Goal: Task Accomplishment & Management: Use online tool/utility

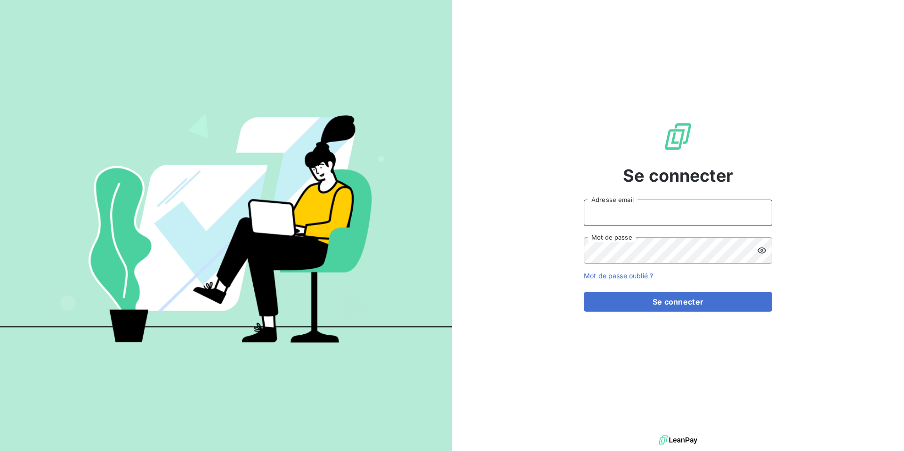
click at [602, 213] on input "Adresse email" at bounding box center [678, 213] width 188 height 26
type input "[DOMAIN_NAME][EMAIL_ADDRESS][DOMAIN_NAME]"
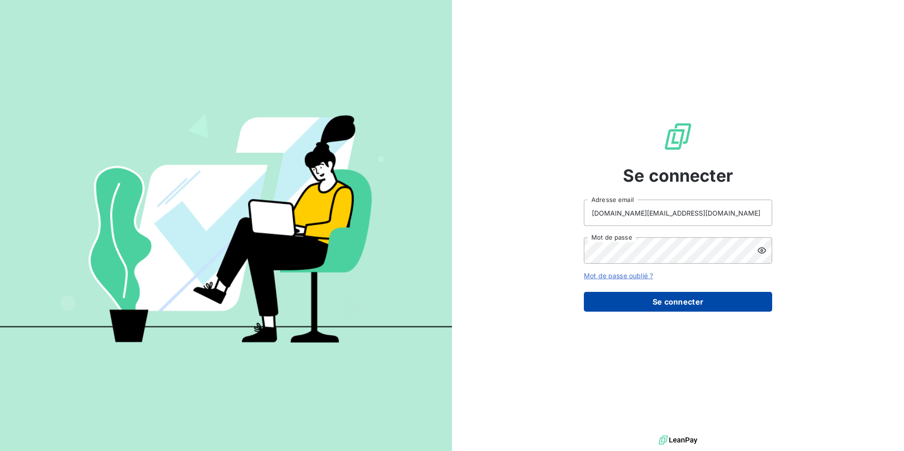
click at [680, 303] on button "Se connecter" at bounding box center [678, 302] width 188 height 20
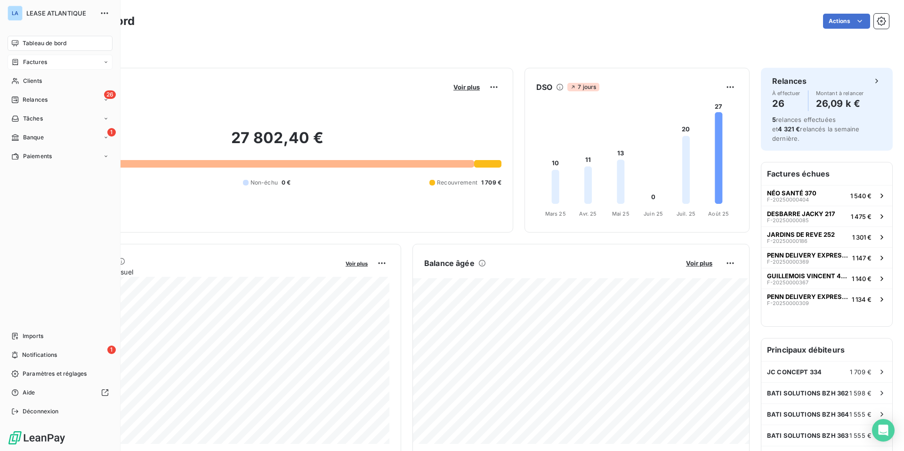
click at [33, 56] on div "Factures" at bounding box center [60, 62] width 105 height 15
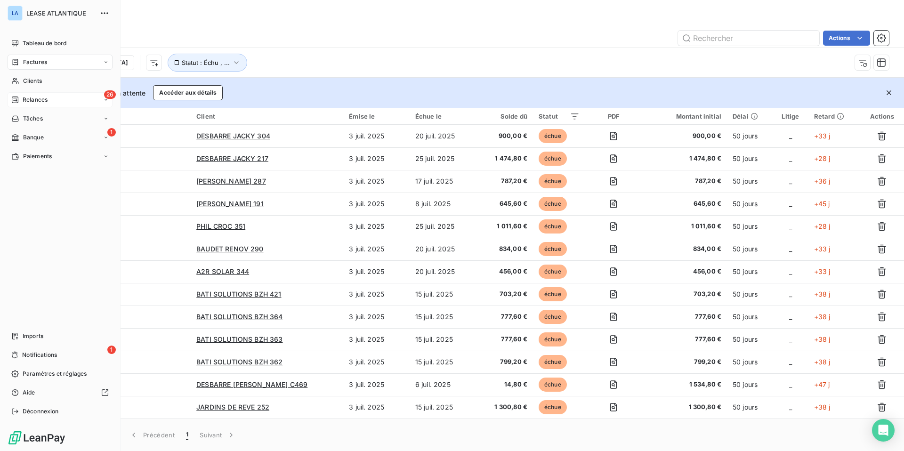
click at [31, 99] on span "Relances" at bounding box center [35, 100] width 25 height 8
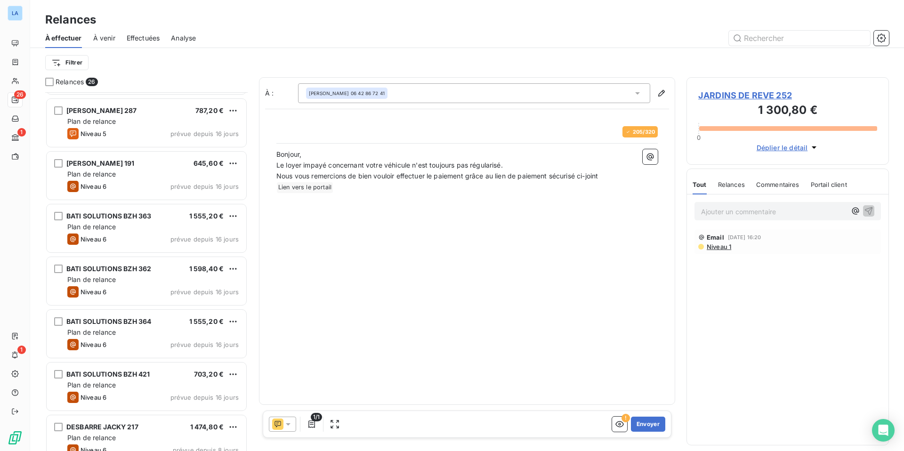
scroll to position [154, 0]
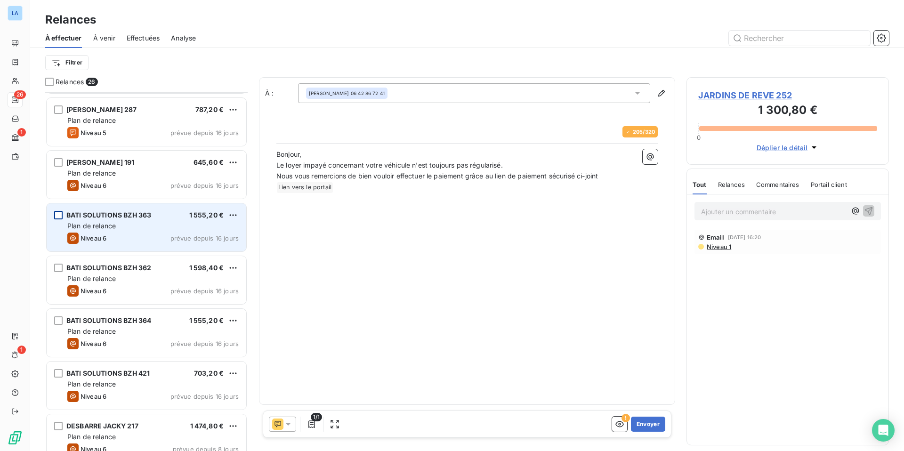
click at [58, 216] on div "grid" at bounding box center [58, 215] width 8 height 8
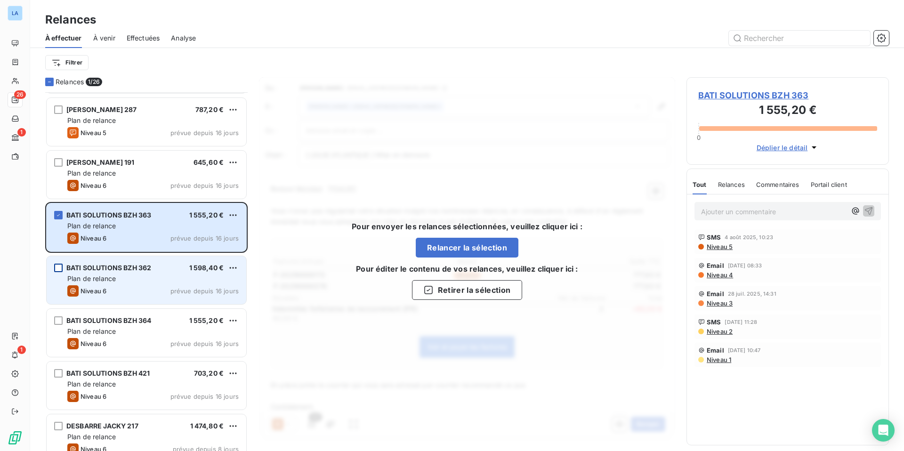
click at [57, 268] on div "grid" at bounding box center [58, 268] width 8 height 8
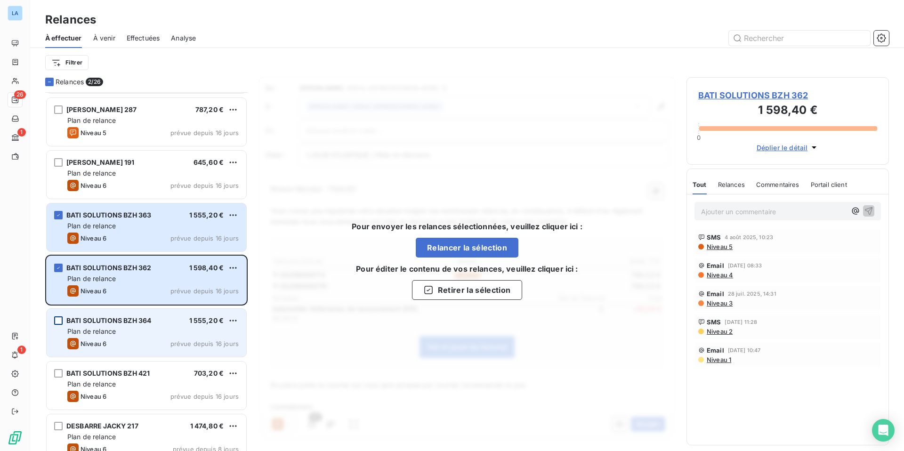
click at [57, 323] on div "grid" at bounding box center [58, 320] width 8 height 8
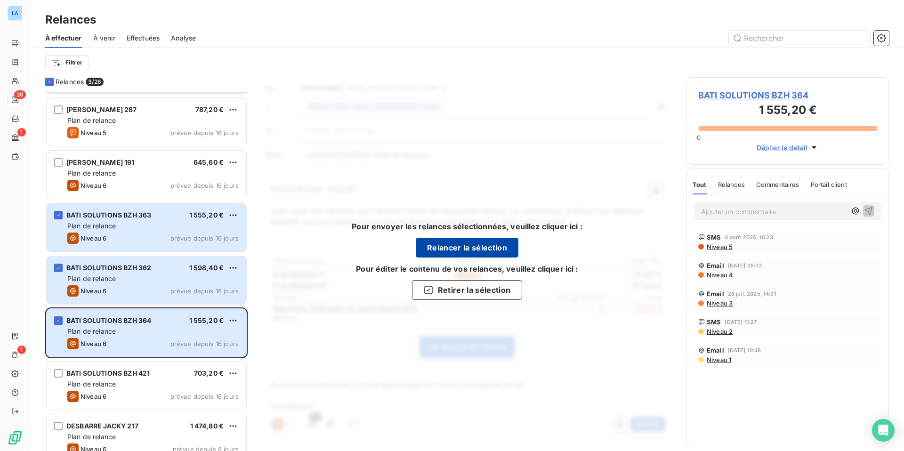
click at [466, 249] on button "Relancer la sélection" at bounding box center [467, 248] width 103 height 20
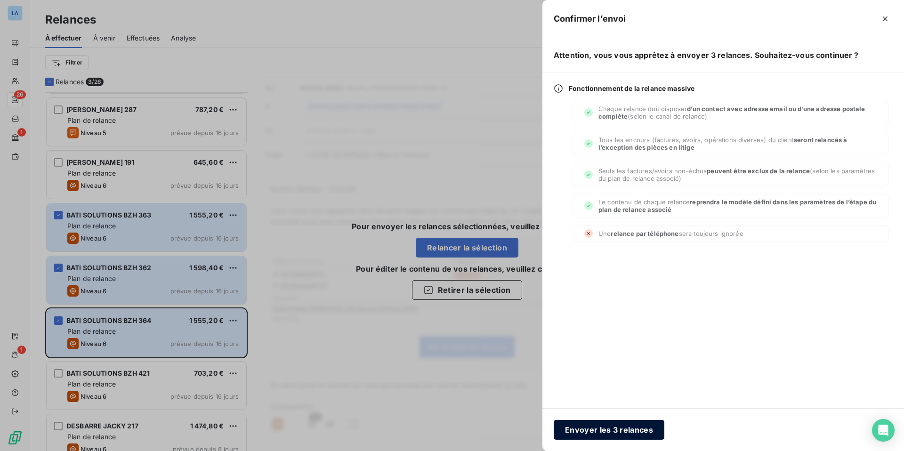
click at [616, 428] on button "Envoyer les 3 relances" at bounding box center [609, 430] width 111 height 20
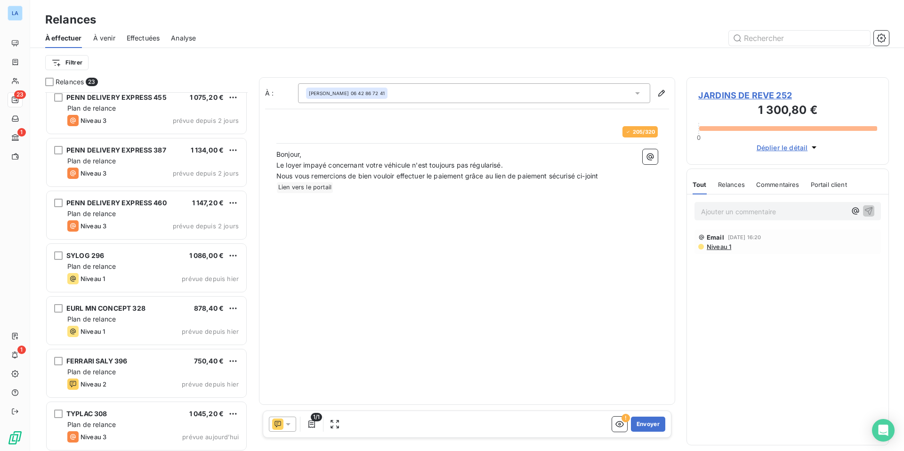
scroll to position [433, 0]
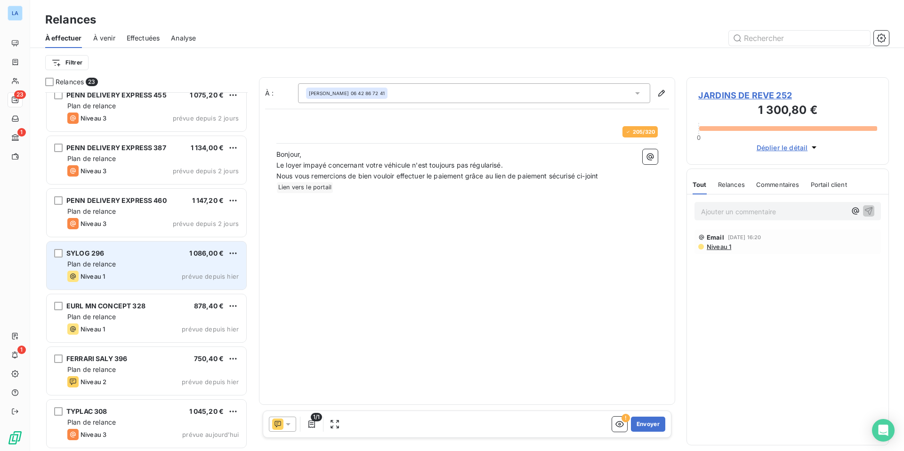
click at [89, 251] on span "SYLOG 296" at bounding box center [85, 253] width 38 height 8
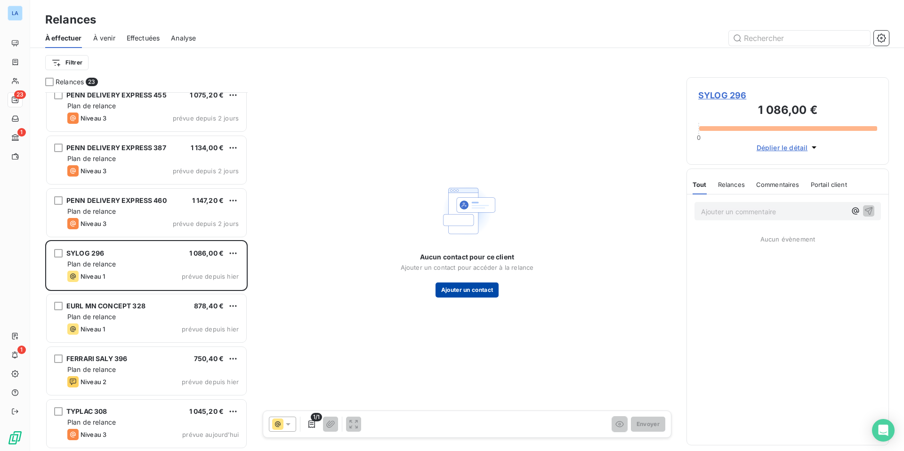
click at [466, 289] on button "Ajouter un contact" at bounding box center [467, 289] width 64 height 15
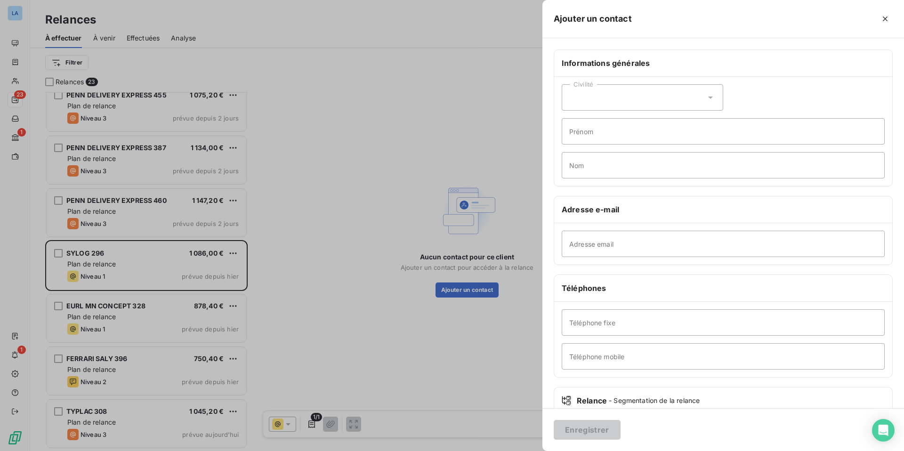
click at [710, 97] on icon at bounding box center [710, 98] width 5 height 2
click at [677, 136] on li "Monsieur" at bounding box center [642, 137] width 161 height 17
click at [632, 131] on input "Prénom" at bounding box center [723, 131] width 323 height 26
type input "h"
type input "[PERSON_NAME]"
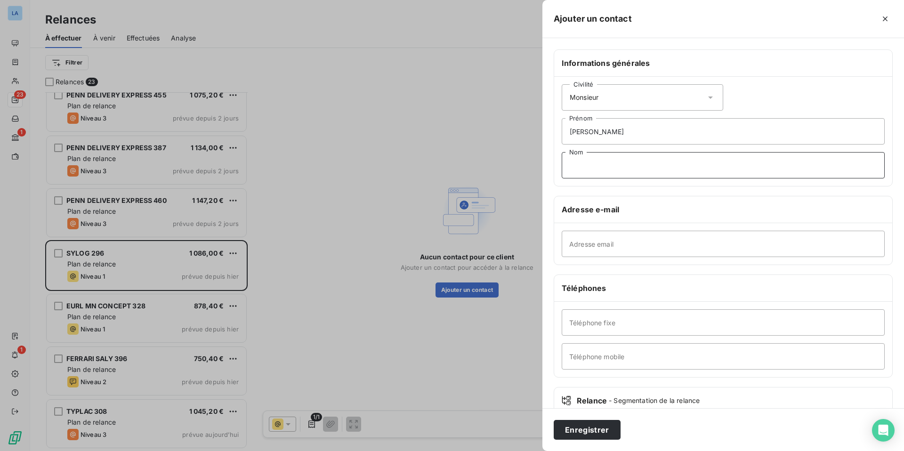
click at [580, 163] on input "Nom" at bounding box center [723, 165] width 323 height 26
type input "KOUASSI"
click at [623, 243] on input "Adresse email" at bounding box center [723, 244] width 323 height 26
paste input "[EMAIL_ADDRESS][DOMAIN_NAME]"
type input "[EMAIL_ADDRESS][DOMAIN_NAME]"
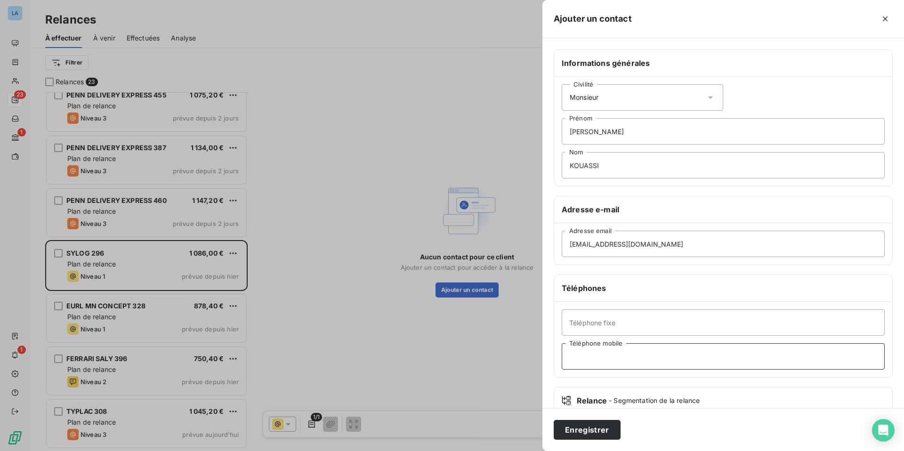
click at [591, 356] on input "Téléphone mobile" at bounding box center [723, 356] width 323 height 26
paste input "0651698975"
type input "0651698975"
click at [585, 429] on button "Enregistrer" at bounding box center [587, 430] width 67 height 20
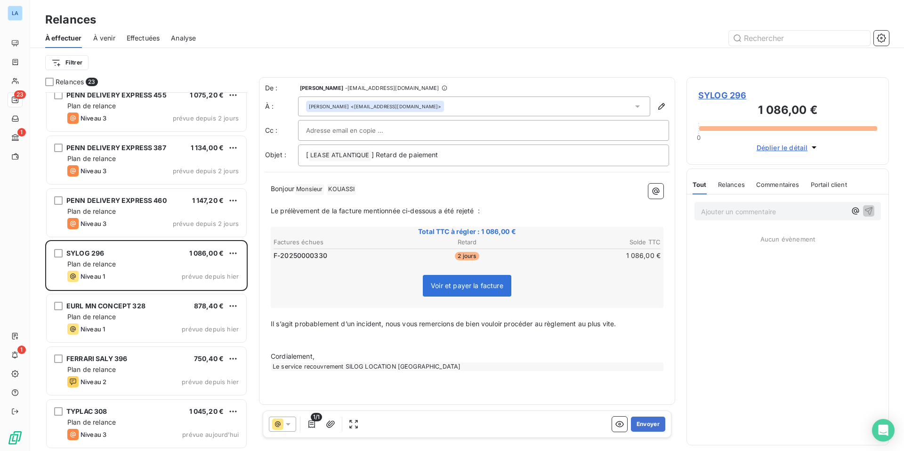
click at [287, 426] on icon at bounding box center [287, 423] width 9 height 9
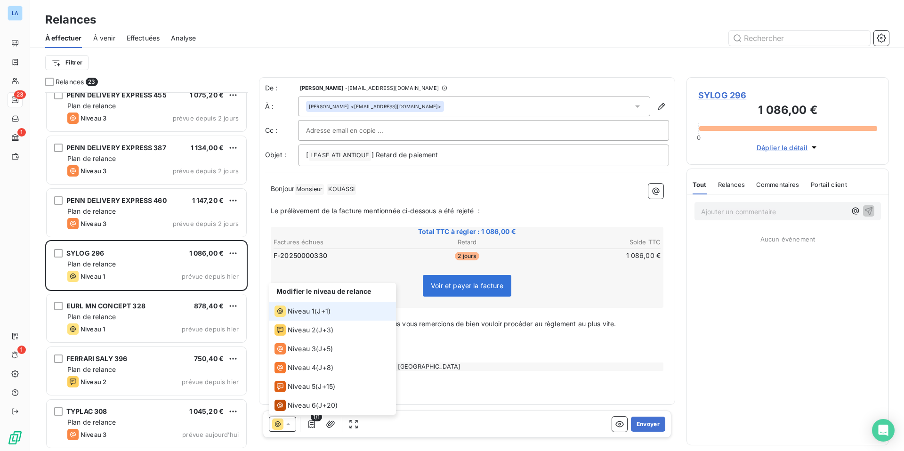
click at [303, 310] on span "Niveau 1" at bounding box center [301, 310] width 27 height 9
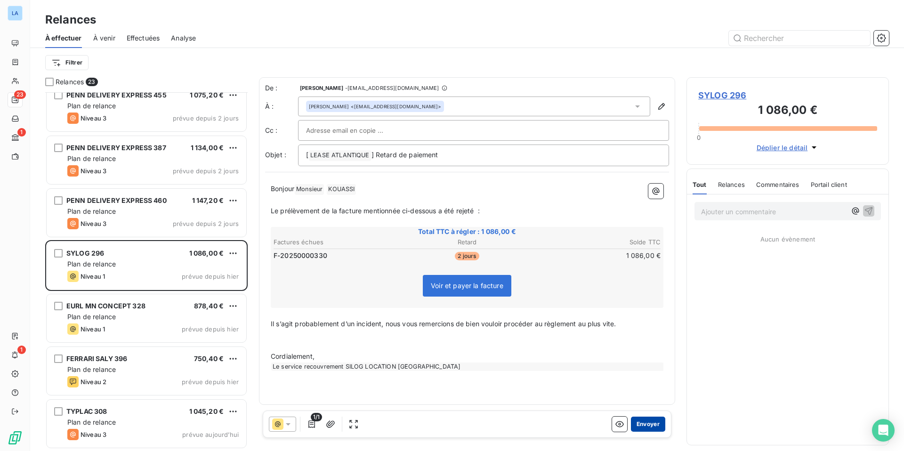
click at [649, 425] on button "Envoyer" at bounding box center [648, 424] width 34 height 15
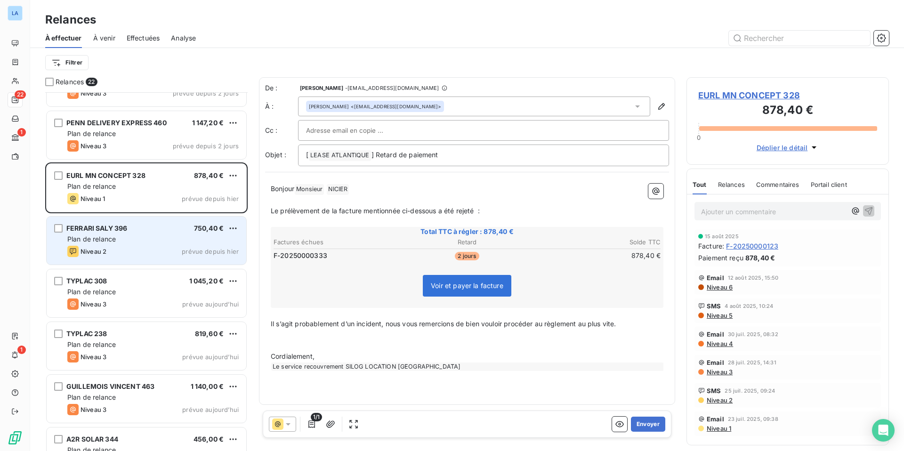
scroll to position [524, 0]
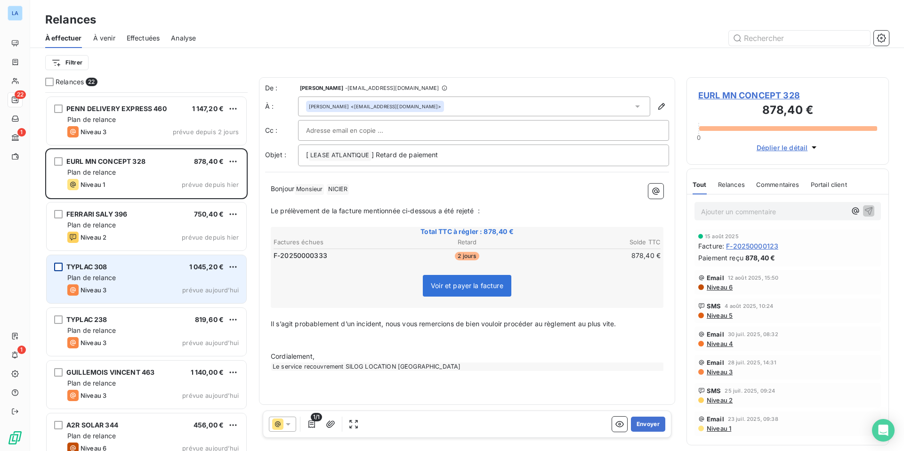
click at [60, 266] on div "grid" at bounding box center [58, 267] width 8 height 8
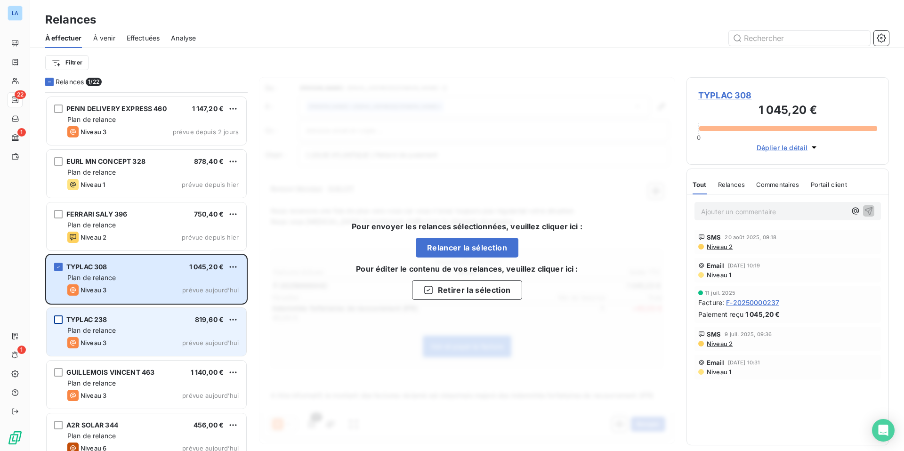
click at [59, 318] on div "grid" at bounding box center [58, 319] width 8 height 8
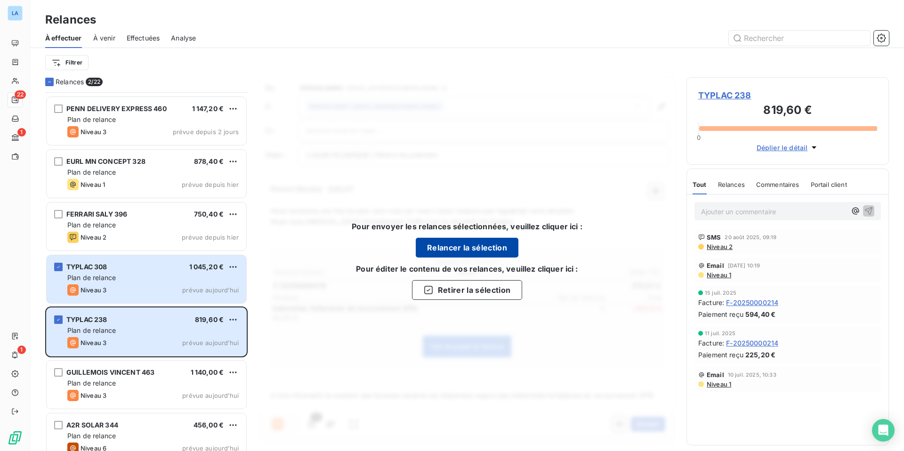
click at [468, 247] on button "Relancer la sélection" at bounding box center [467, 248] width 103 height 20
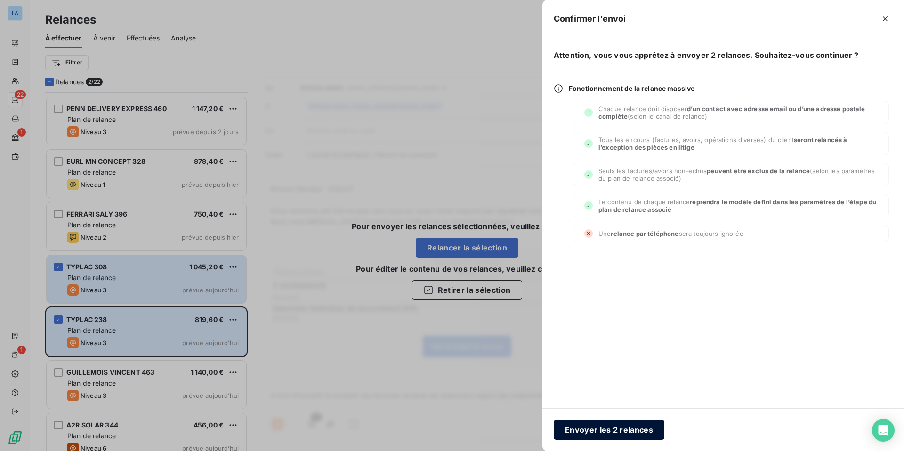
click at [611, 432] on button "Envoyer les 2 relances" at bounding box center [609, 430] width 111 height 20
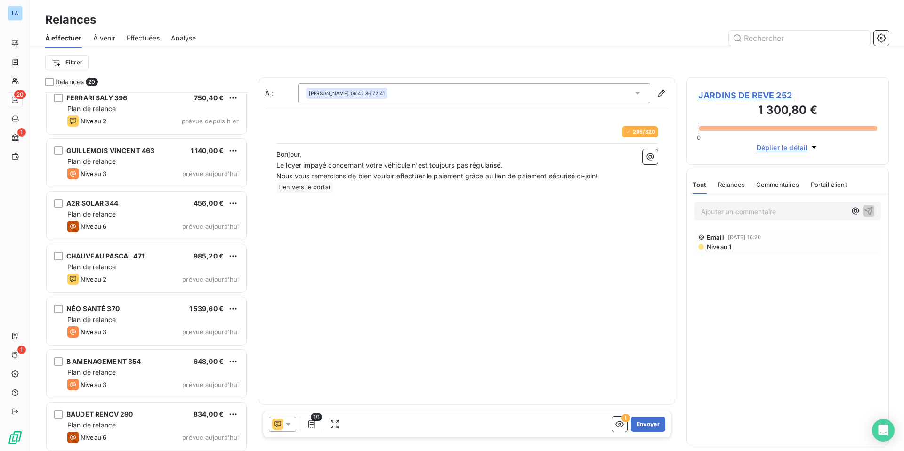
scroll to position [643, 0]
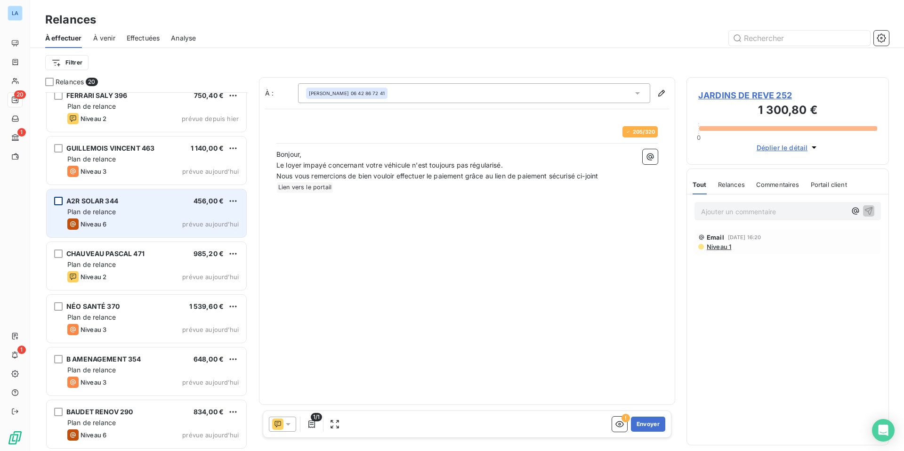
click at [58, 201] on div "grid" at bounding box center [58, 201] width 8 height 8
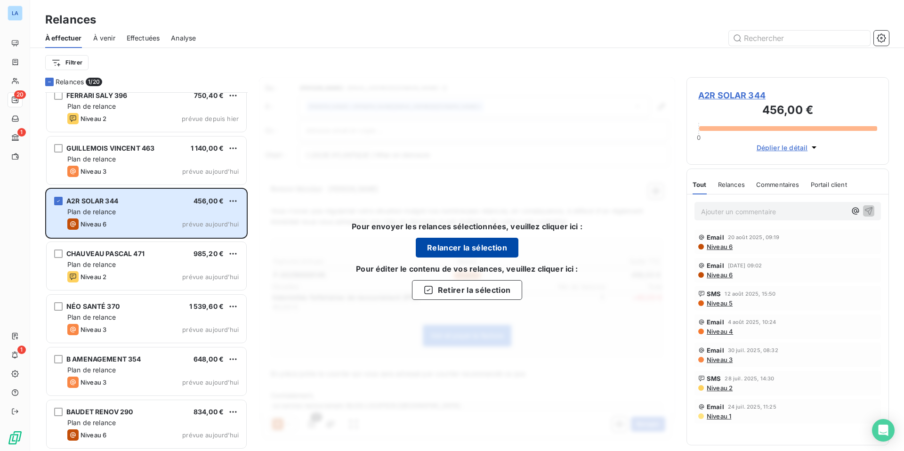
click at [475, 247] on button "Relancer la sélection" at bounding box center [467, 248] width 103 height 20
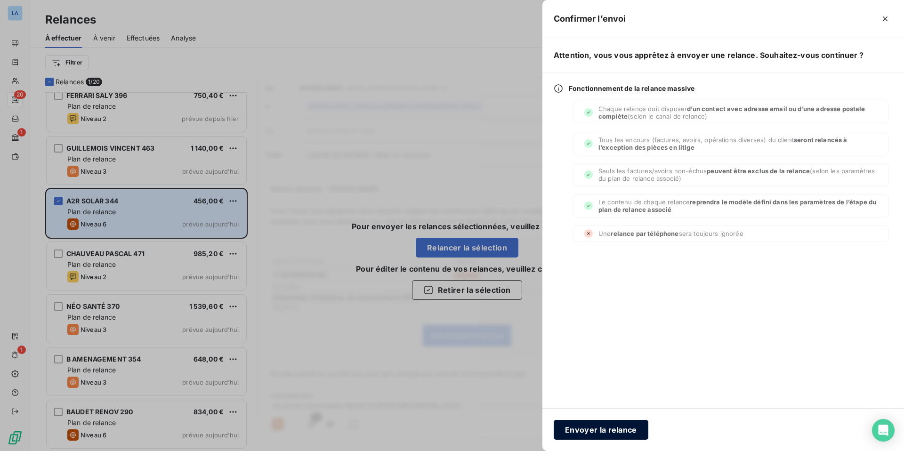
click at [584, 432] on button "Envoyer la relance" at bounding box center [601, 430] width 95 height 20
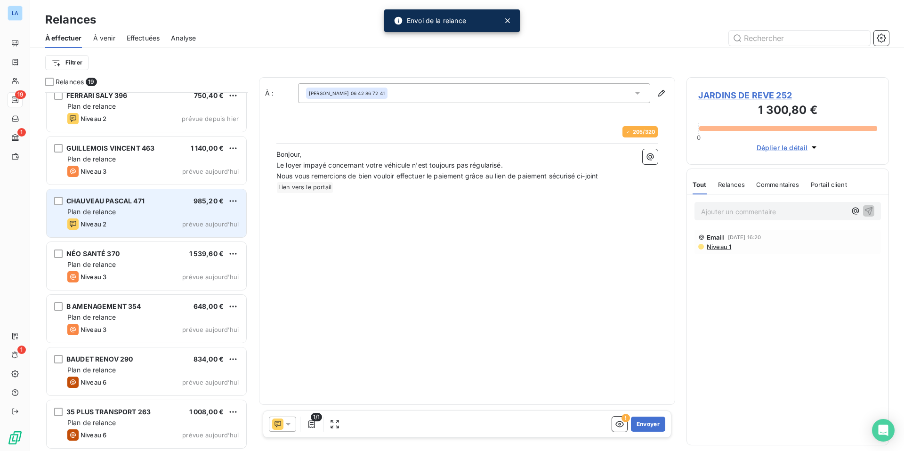
click at [129, 208] on div "Plan de relance" at bounding box center [152, 211] width 171 height 9
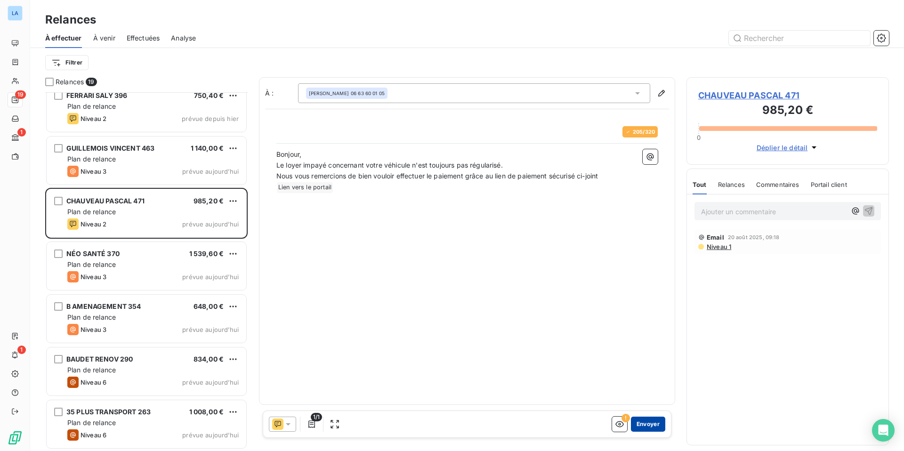
click at [649, 422] on button "Envoyer" at bounding box center [648, 424] width 34 height 15
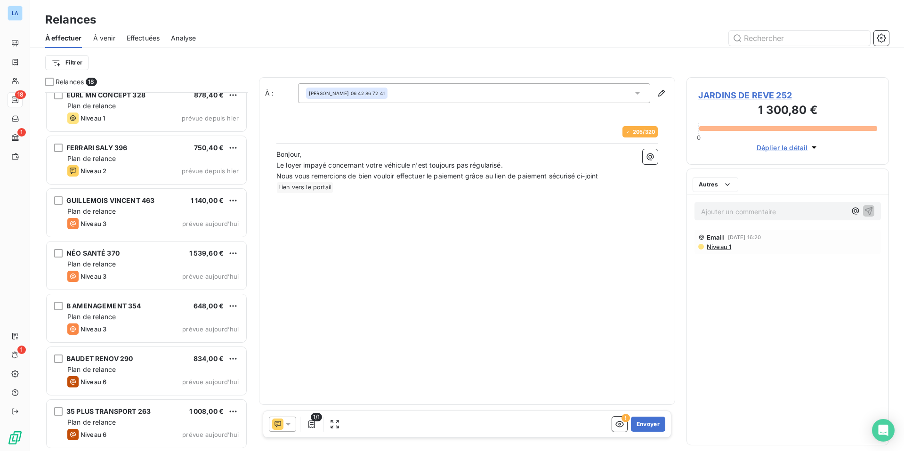
scroll to position [590, 0]
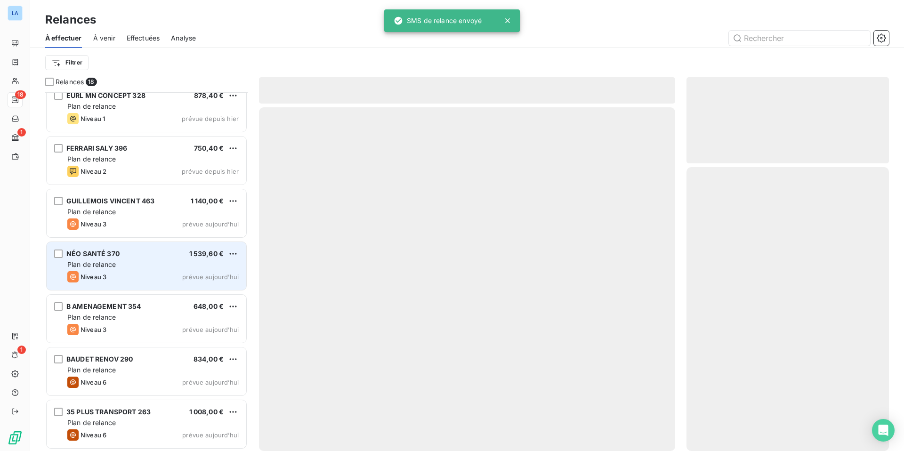
click at [166, 267] on div "Plan de relance" at bounding box center [152, 264] width 171 height 9
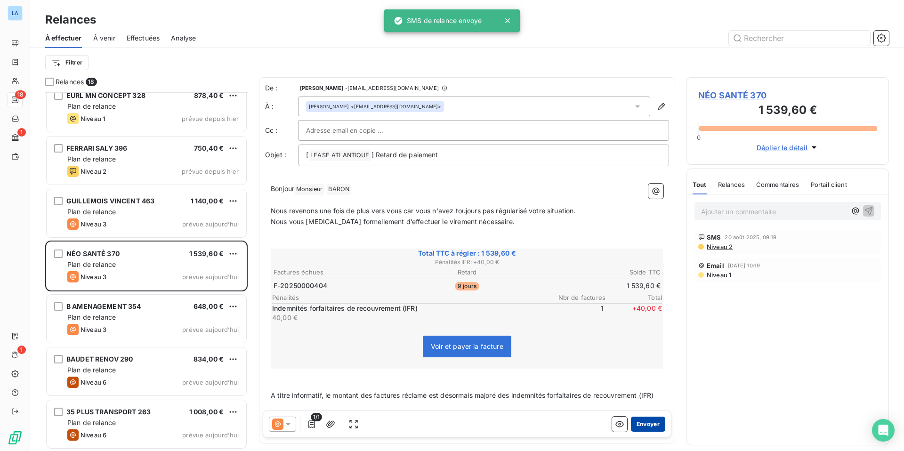
click at [639, 419] on button "Envoyer" at bounding box center [648, 424] width 34 height 15
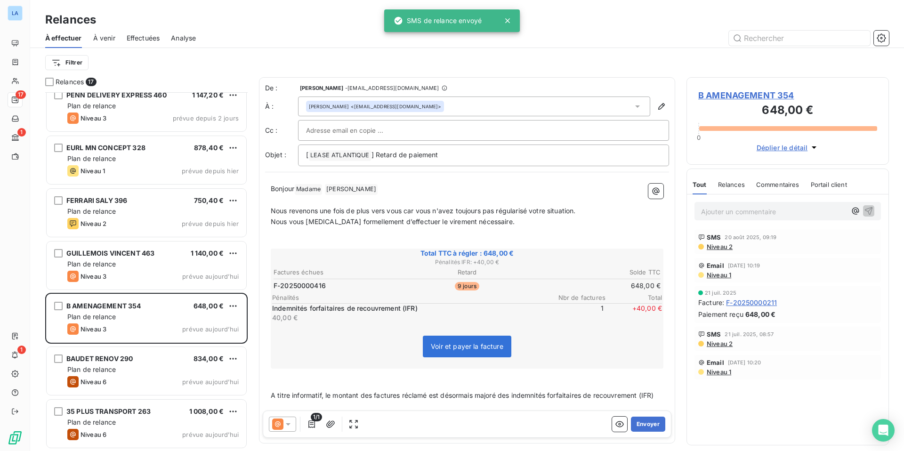
scroll to position [538, 0]
click at [645, 425] on button "Envoyer" at bounding box center [648, 424] width 34 height 15
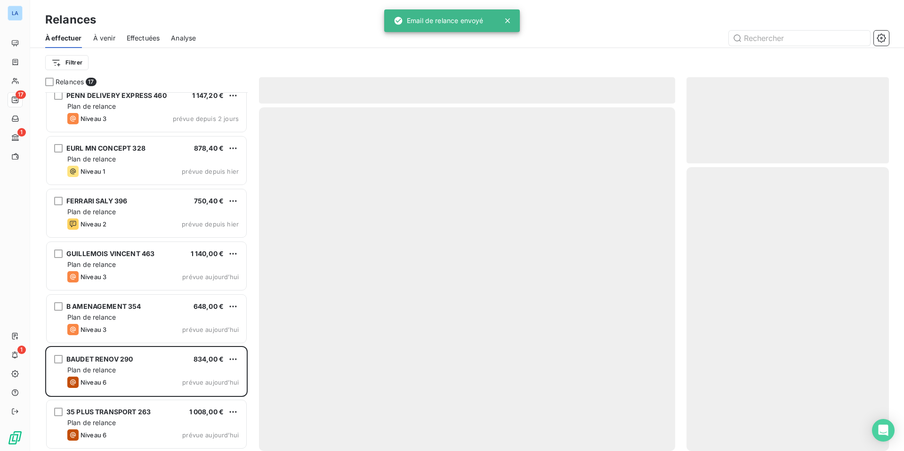
scroll to position [485, 0]
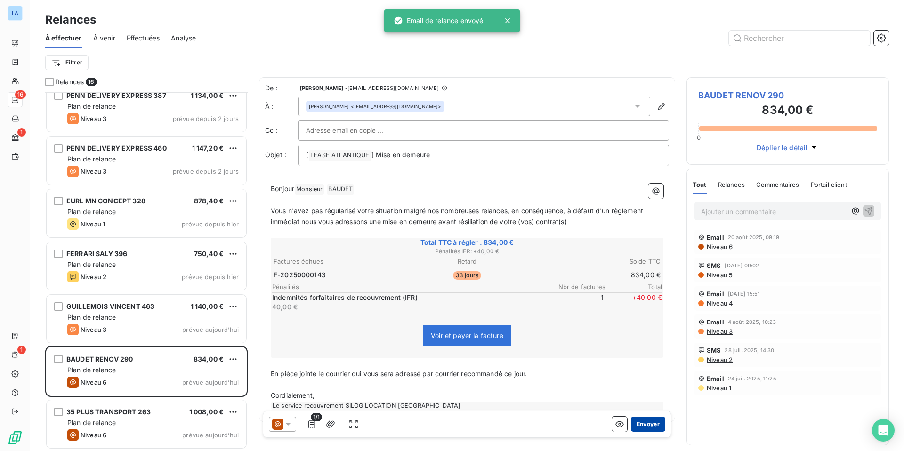
click at [652, 424] on button "Envoyer" at bounding box center [648, 424] width 34 height 15
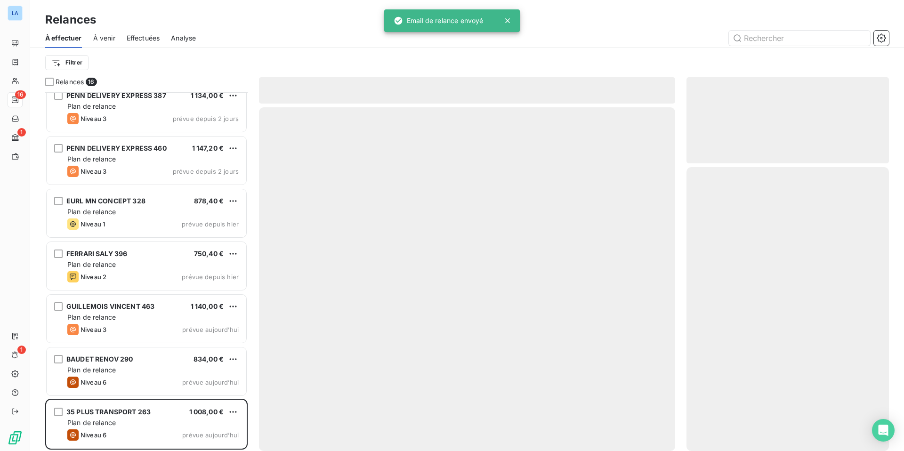
scroll to position [432, 0]
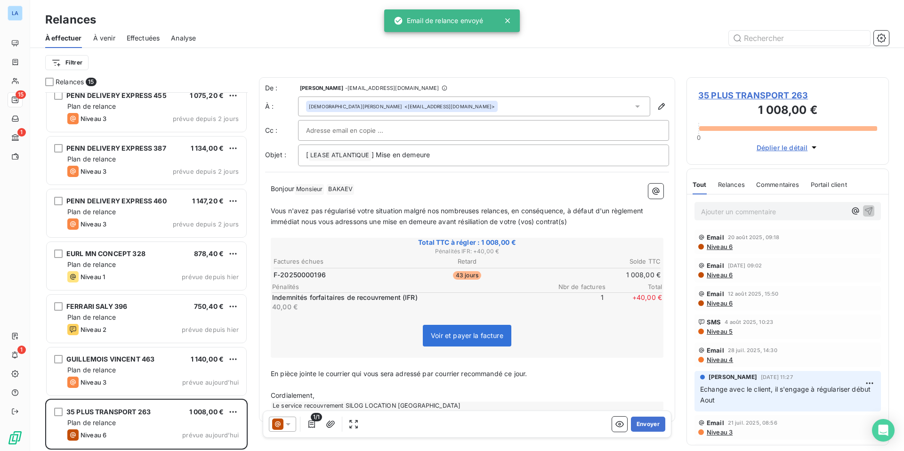
click at [652, 424] on button "Envoyer" at bounding box center [648, 424] width 34 height 15
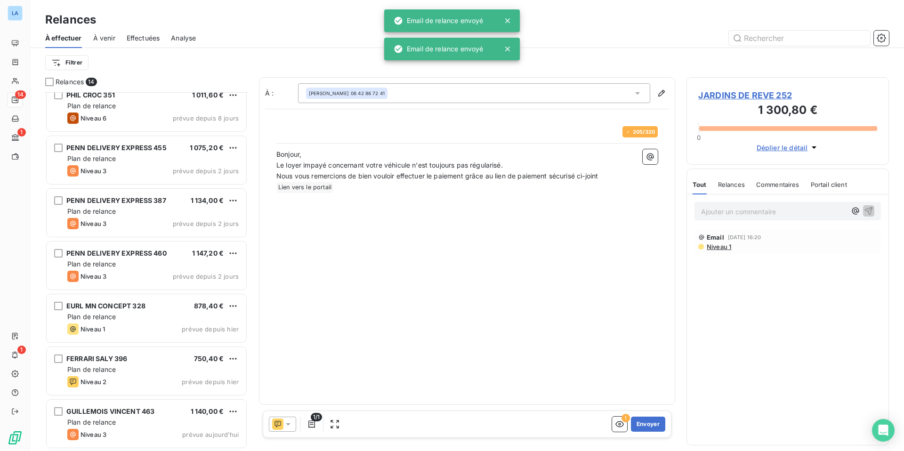
scroll to position [379, 0]
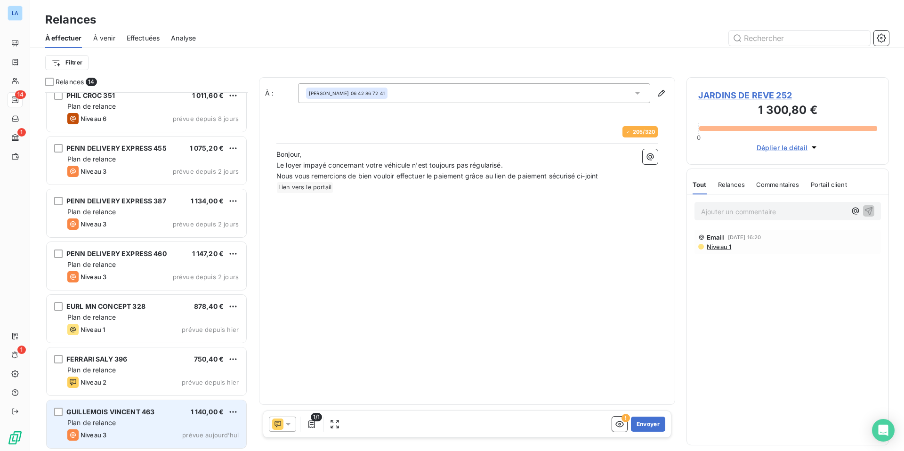
click at [149, 422] on div "Plan de relance" at bounding box center [152, 422] width 171 height 9
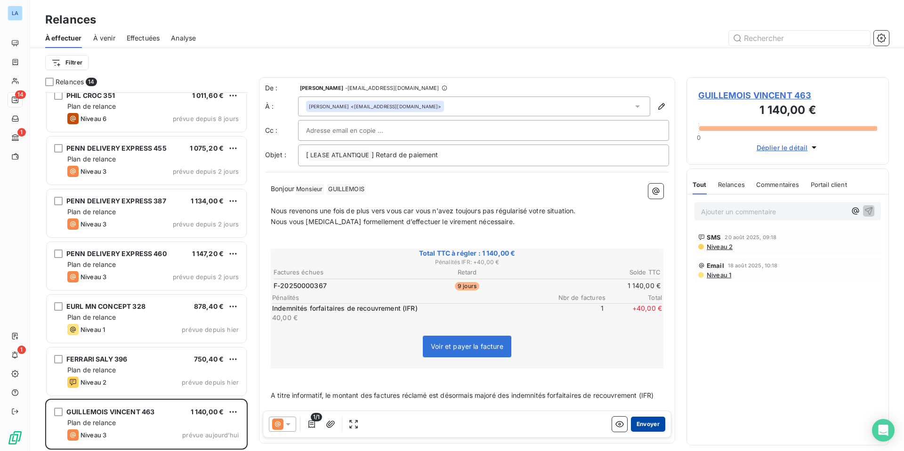
click at [652, 423] on button "Envoyer" at bounding box center [648, 424] width 34 height 15
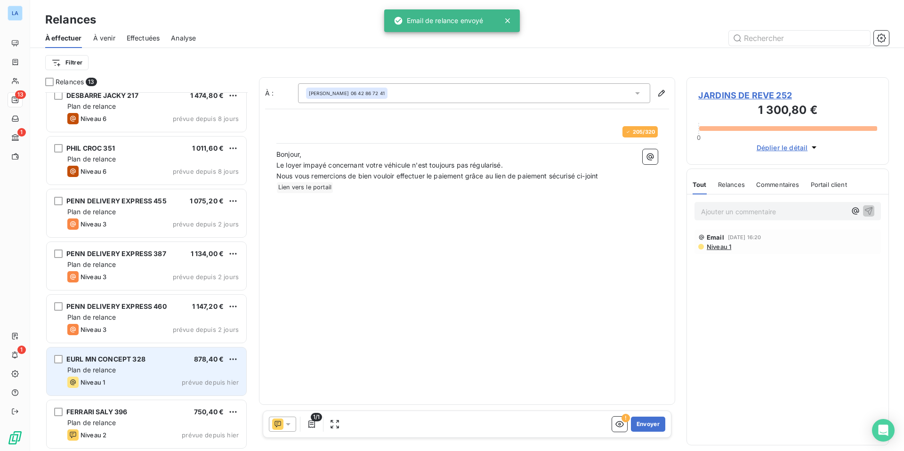
scroll to position [327, 0]
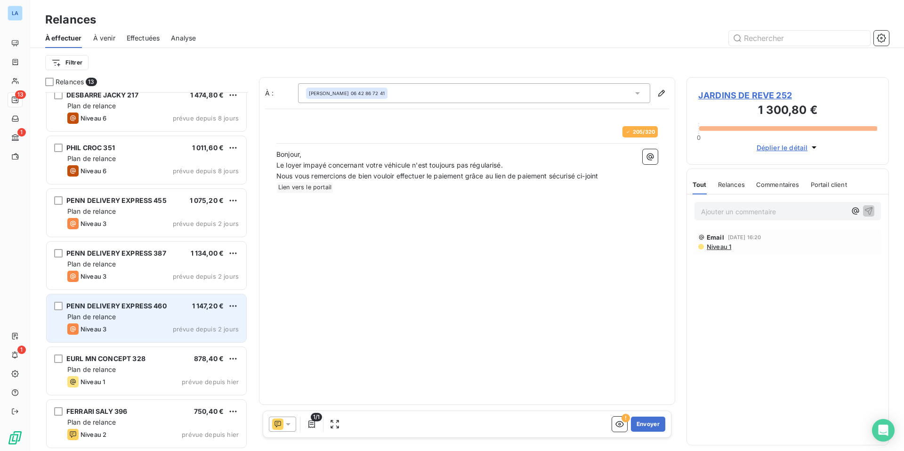
click at [180, 315] on div "Plan de relance" at bounding box center [152, 316] width 171 height 9
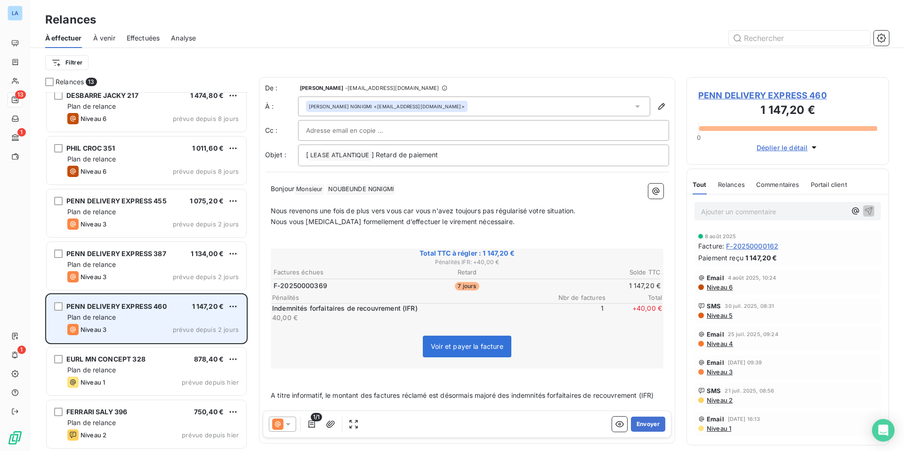
click at [178, 312] on div "PENN DELIVERY EXPRESS 460 1 147,20 € Plan de relance Niveau 3 prévue depuis 2 j…" at bounding box center [147, 319] width 200 height 48
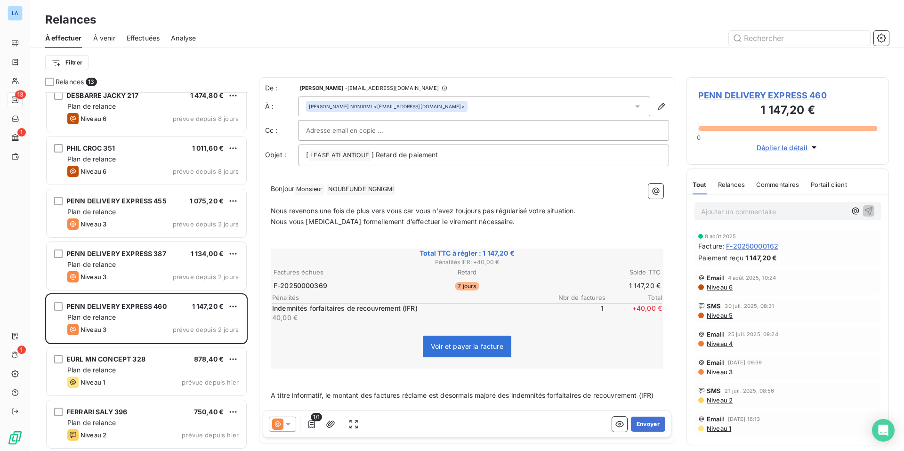
click at [287, 421] on icon at bounding box center [287, 423] width 9 height 9
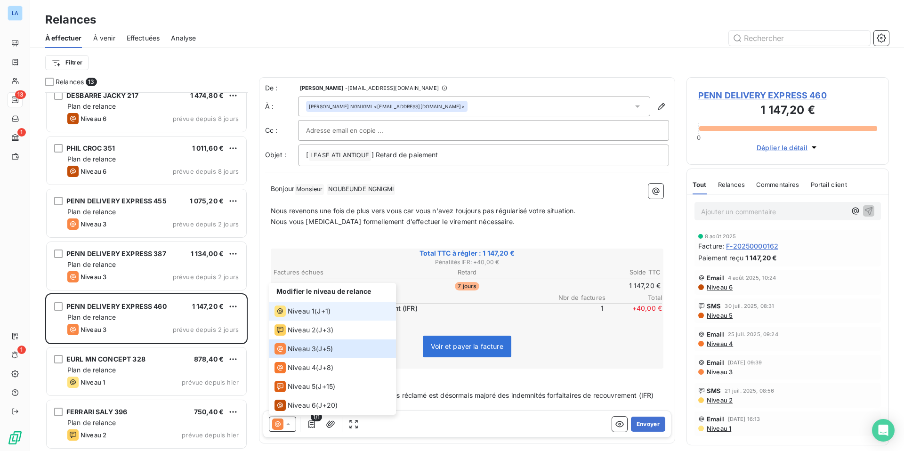
click at [299, 310] on span "Niveau 1" at bounding box center [301, 310] width 27 height 9
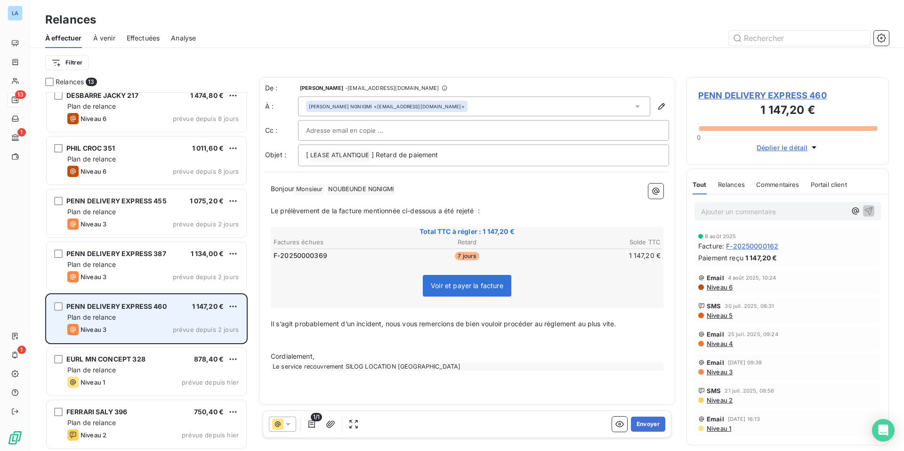
click at [177, 322] on div "PENN DELIVERY EXPRESS 460 1 147,20 € Plan de relance Niveau 3 prévue depuis 2 j…" at bounding box center [147, 319] width 200 height 48
click at [195, 300] on div "PENN DELIVERY EXPRESS 460 1 147,20 € Plan de relance Niveau 3 prévue depuis 2 j…" at bounding box center [147, 319] width 200 height 48
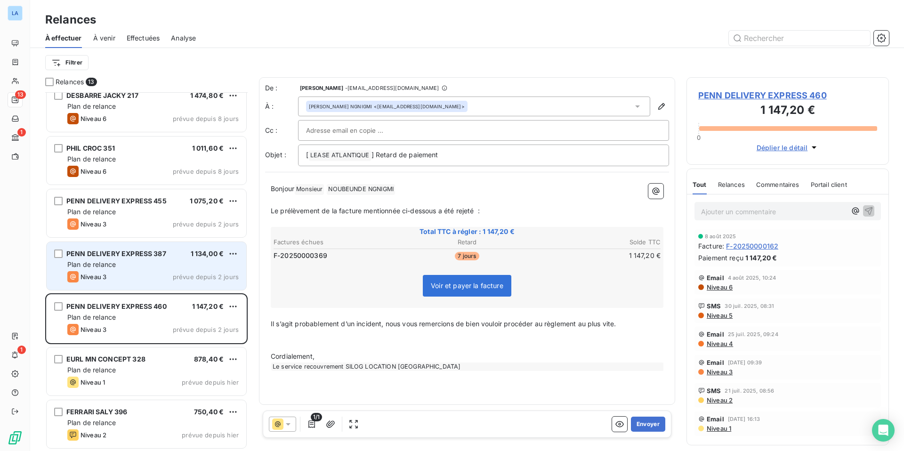
click at [190, 263] on div "Plan de relance" at bounding box center [152, 264] width 171 height 9
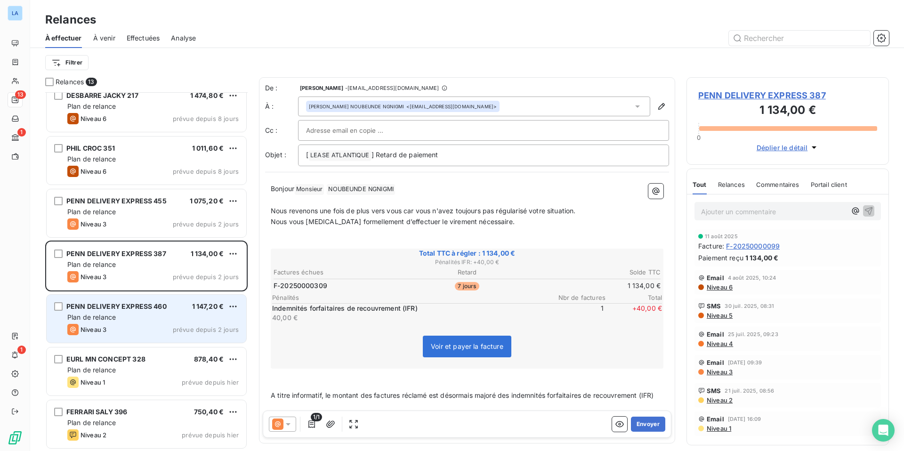
click at [191, 328] on span "prévue depuis 2 jours" at bounding box center [206, 330] width 66 height 8
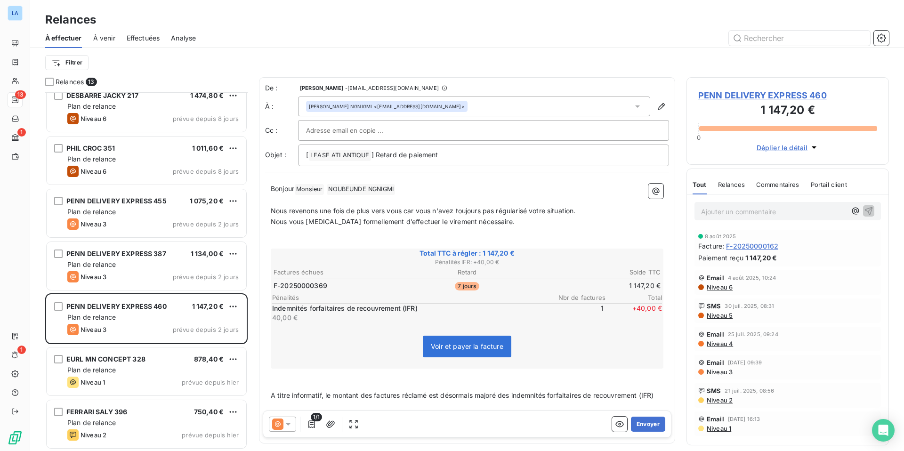
click at [289, 426] on icon at bounding box center [287, 423] width 9 height 9
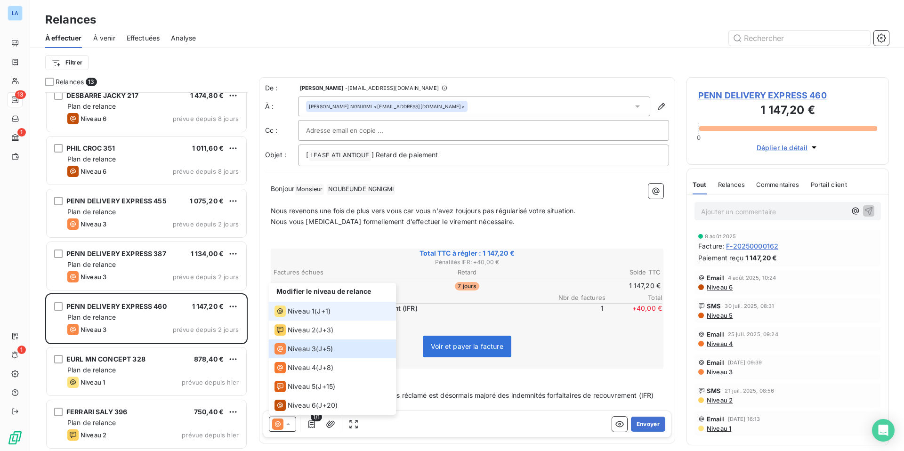
click at [296, 313] on span "Niveau 1" at bounding box center [301, 310] width 27 height 9
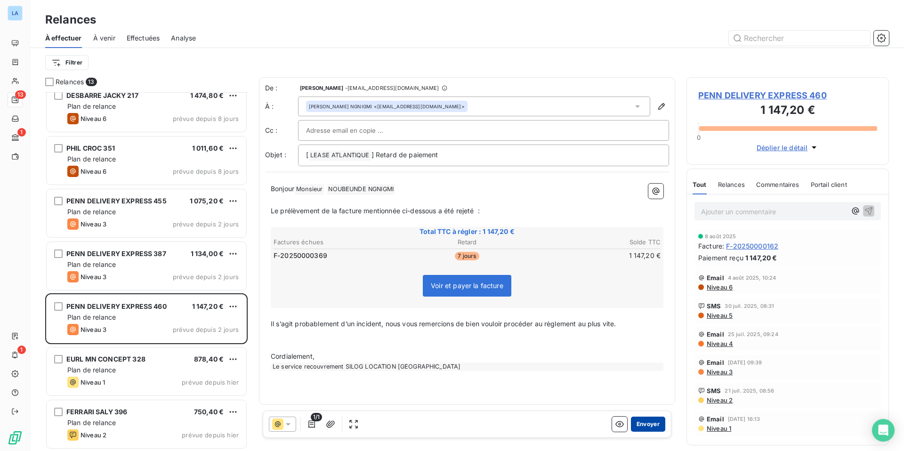
click at [645, 420] on button "Envoyer" at bounding box center [648, 424] width 34 height 15
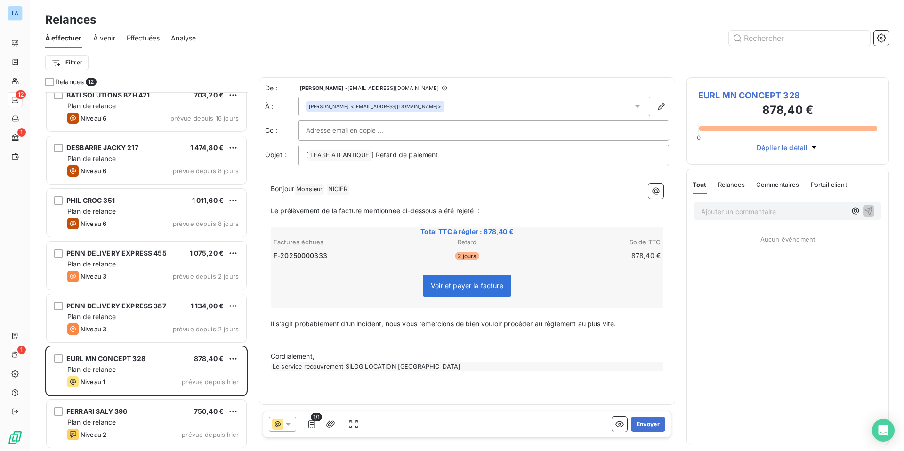
scroll to position [274, 0]
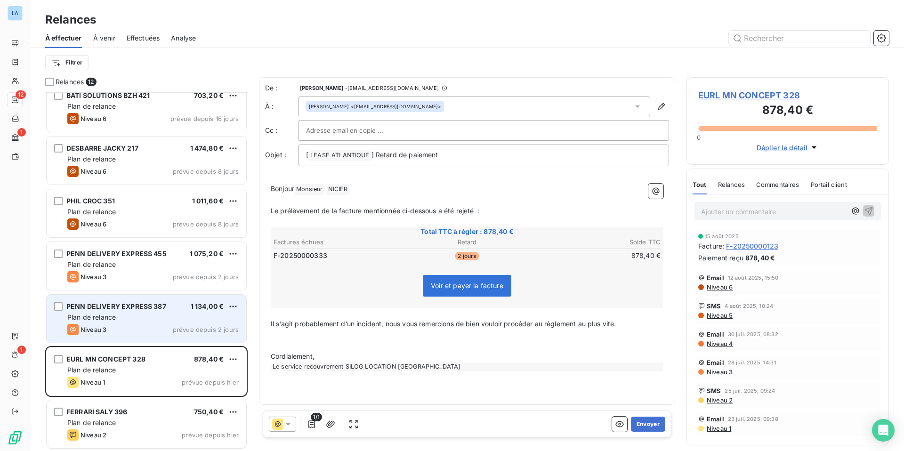
click at [166, 319] on div "Plan de relance" at bounding box center [152, 317] width 171 height 9
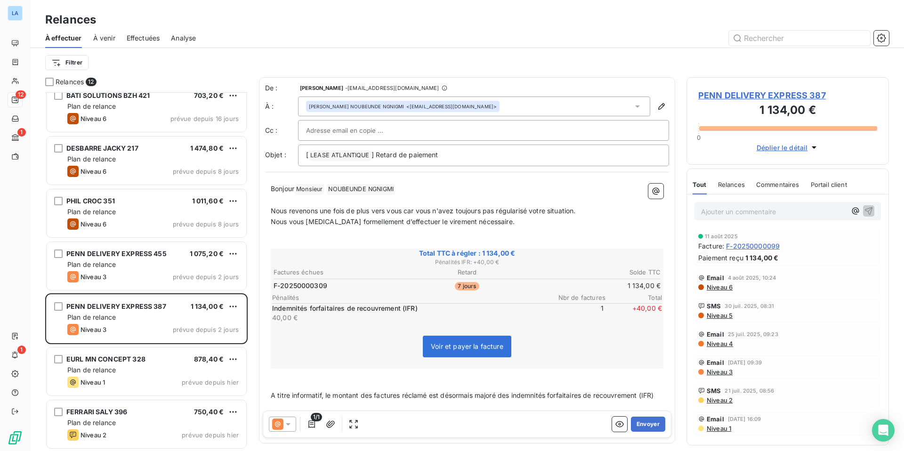
click at [288, 426] on icon at bounding box center [287, 423] width 9 height 9
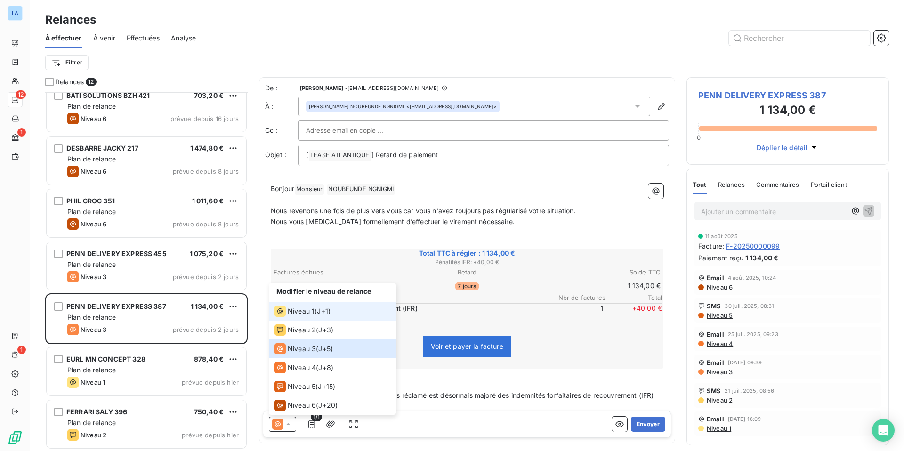
click at [305, 311] on span "Niveau 1" at bounding box center [301, 310] width 27 height 9
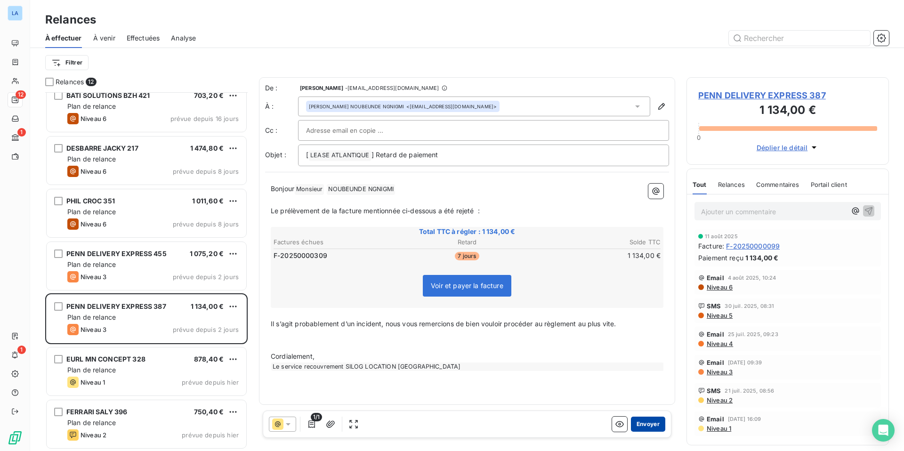
click at [640, 424] on button "Envoyer" at bounding box center [648, 424] width 34 height 15
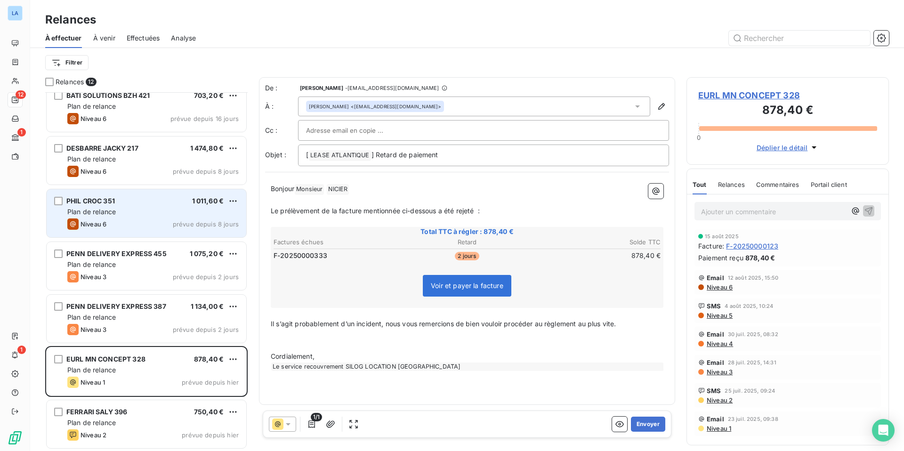
scroll to position [221, 0]
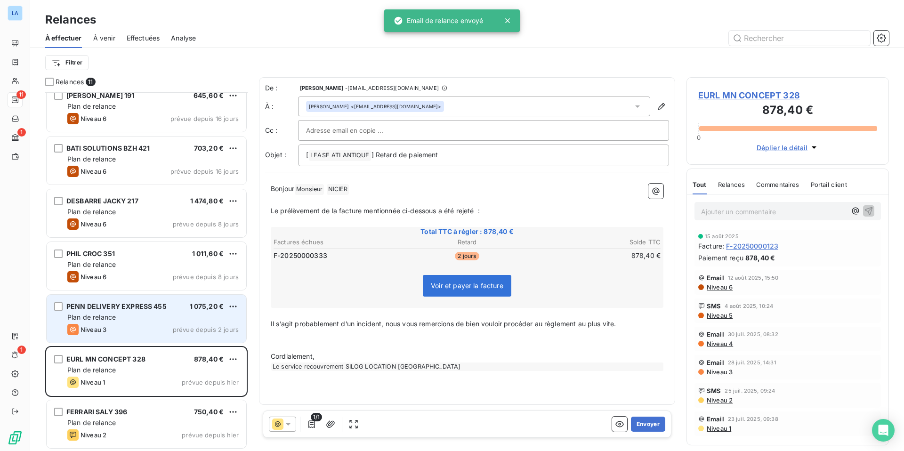
click at [166, 306] on div "PENN DELIVERY EXPRESS 455 1 075,20 €" at bounding box center [152, 306] width 171 height 8
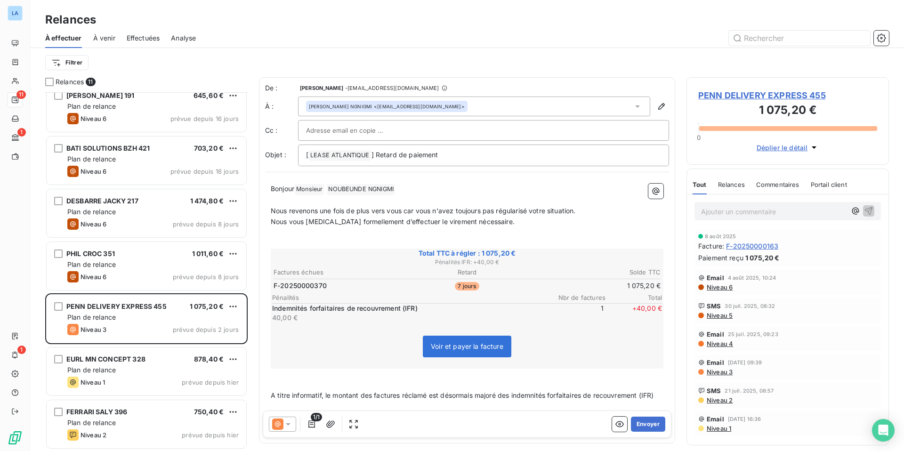
click at [288, 427] on icon at bounding box center [287, 423] width 9 height 9
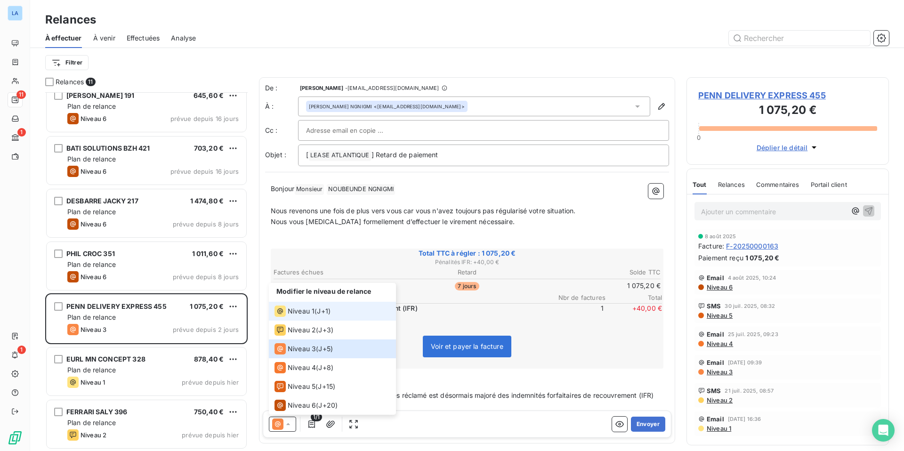
click at [310, 312] on span "Niveau 1" at bounding box center [301, 310] width 27 height 9
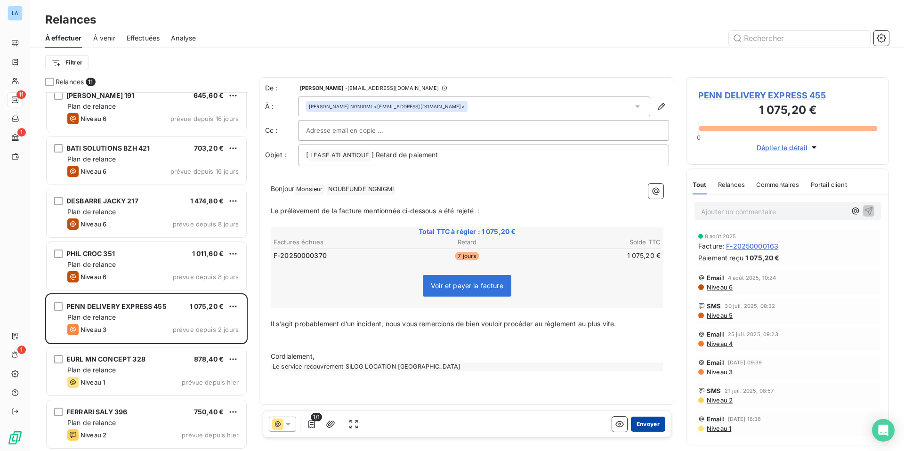
click at [649, 424] on button "Envoyer" at bounding box center [648, 424] width 34 height 15
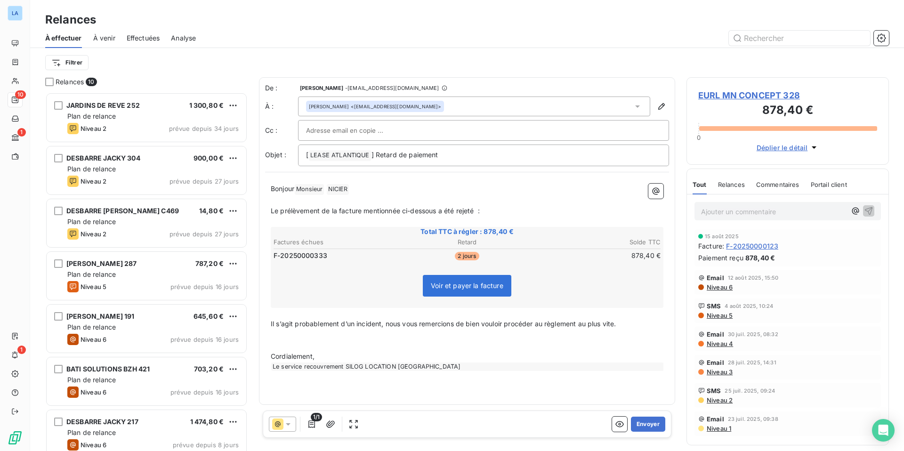
click at [143, 37] on span "Effectuées" at bounding box center [143, 37] width 33 height 9
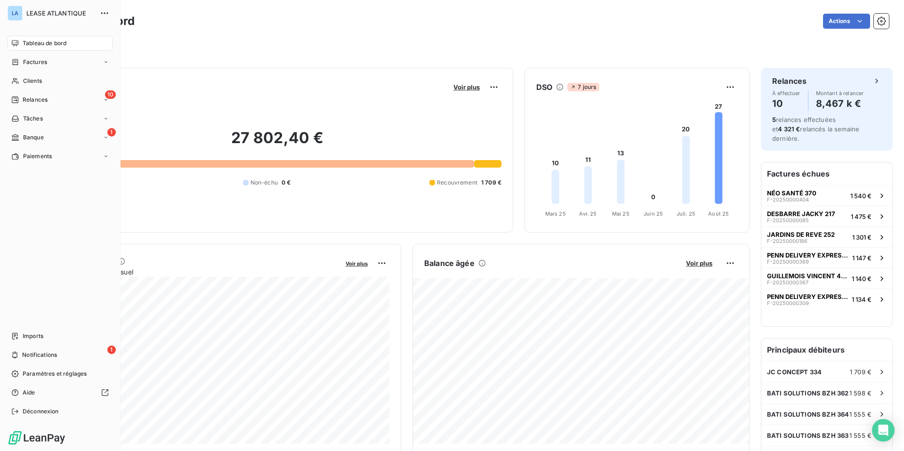
click at [39, 44] on span "Tableau de bord" at bounding box center [45, 43] width 44 height 8
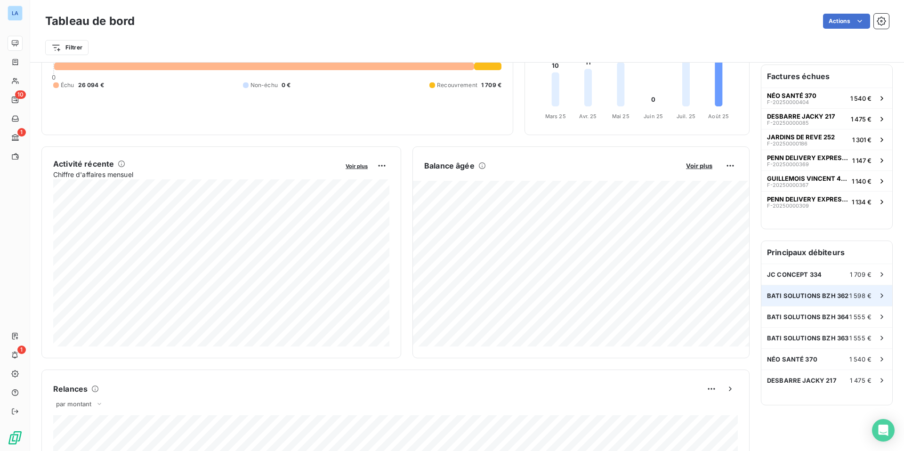
scroll to position [98, 0]
